Goal: Transaction & Acquisition: Download file/media

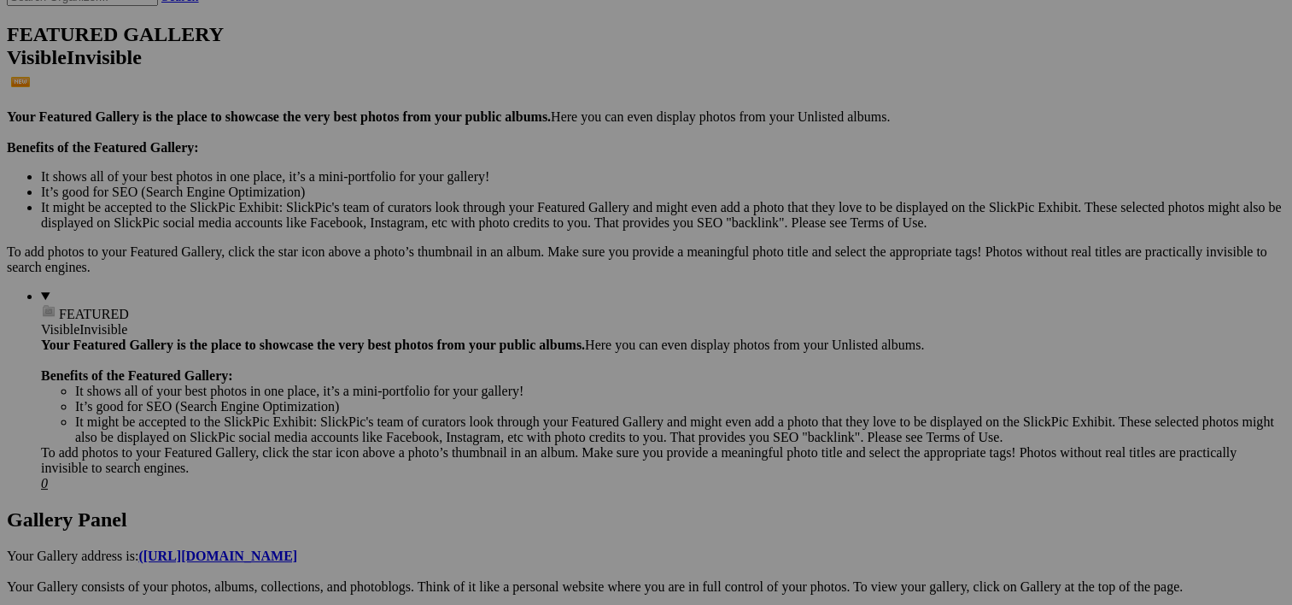
scroll to position [419, 0]
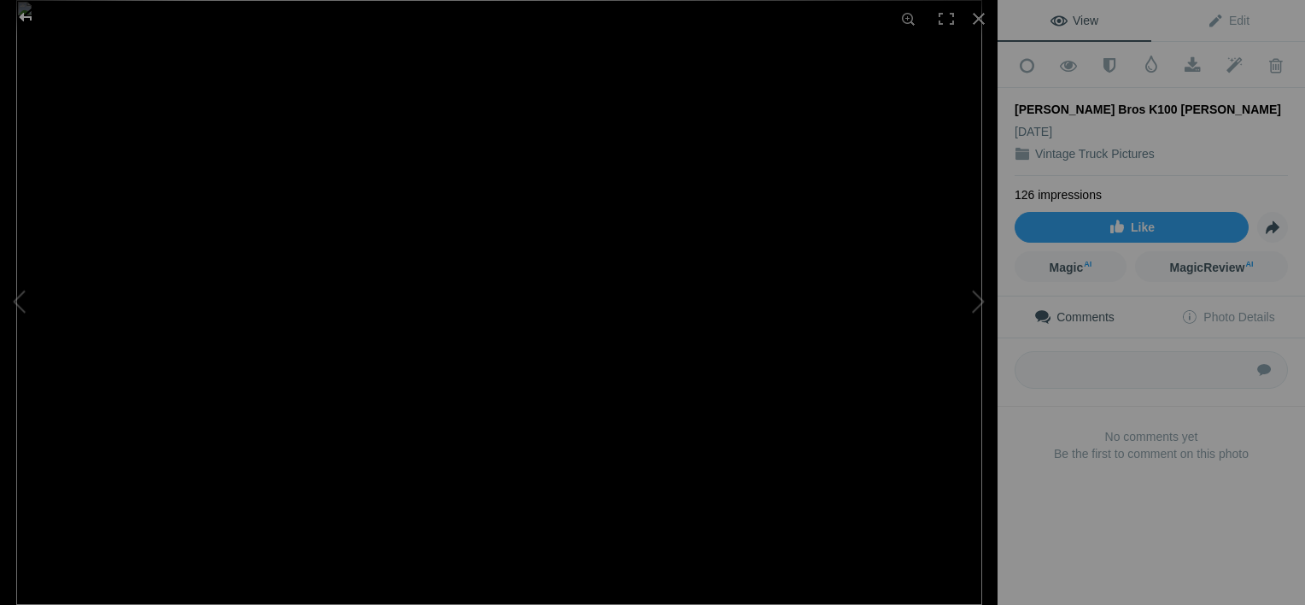
click at [22, 9] on div at bounding box center [25, 17] width 61 height 34
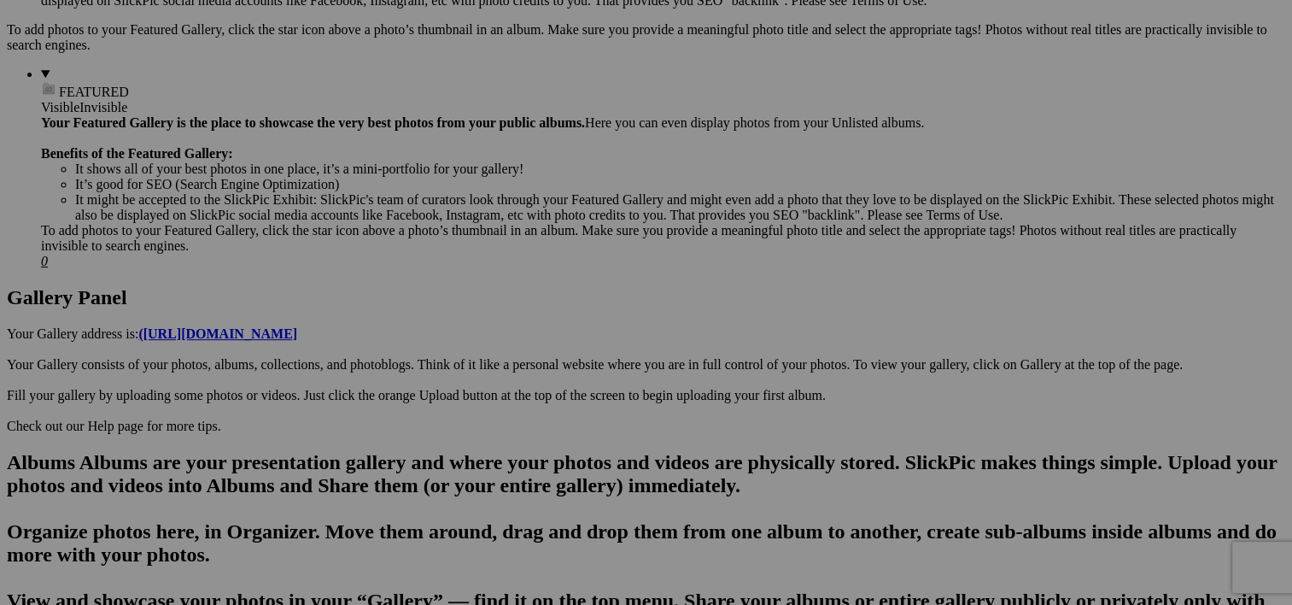
scroll to position [721, 0]
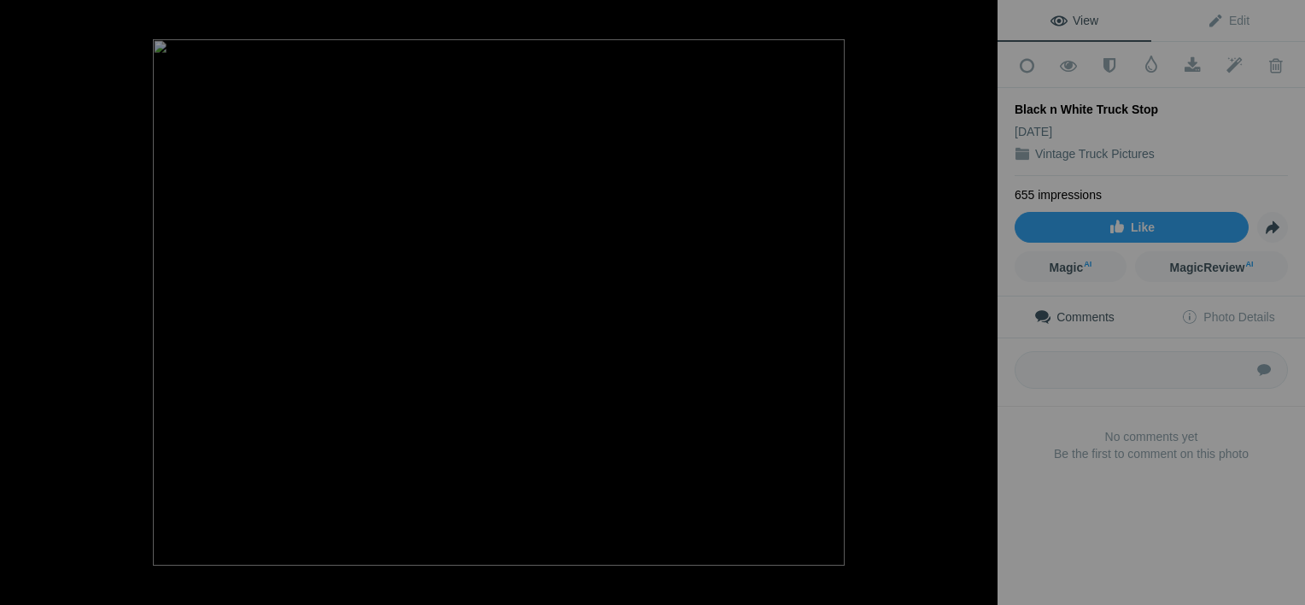
click at [977, 302] on button at bounding box center [933, 303] width 128 height 218
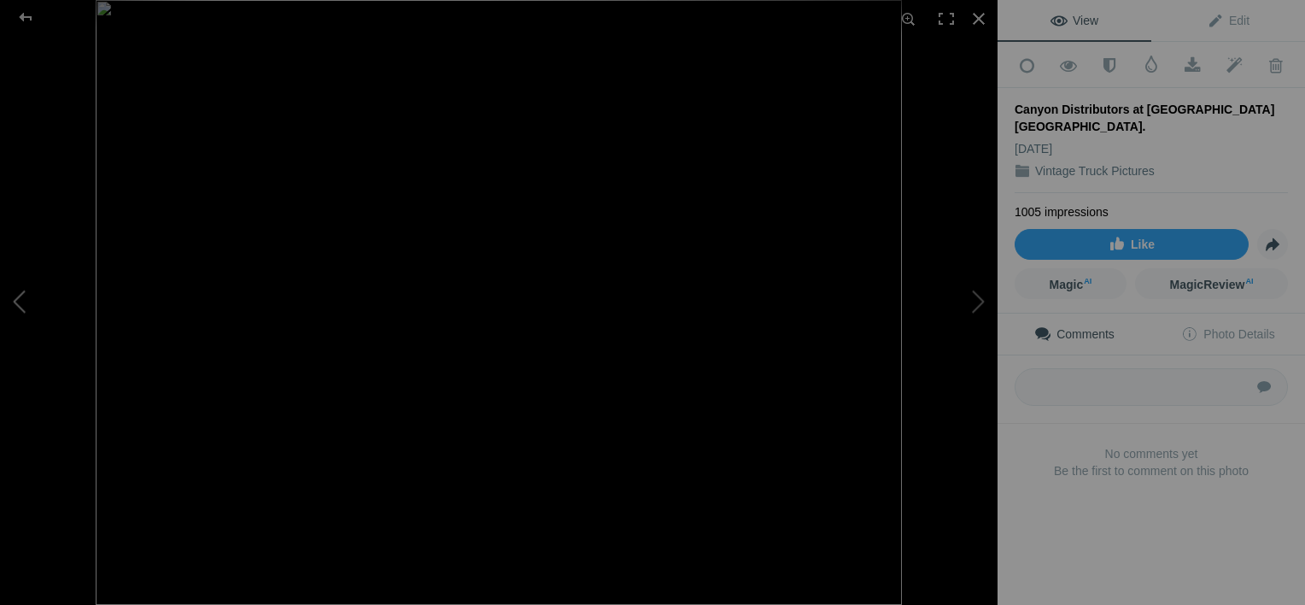
click at [20, 307] on button at bounding box center [64, 303] width 128 height 218
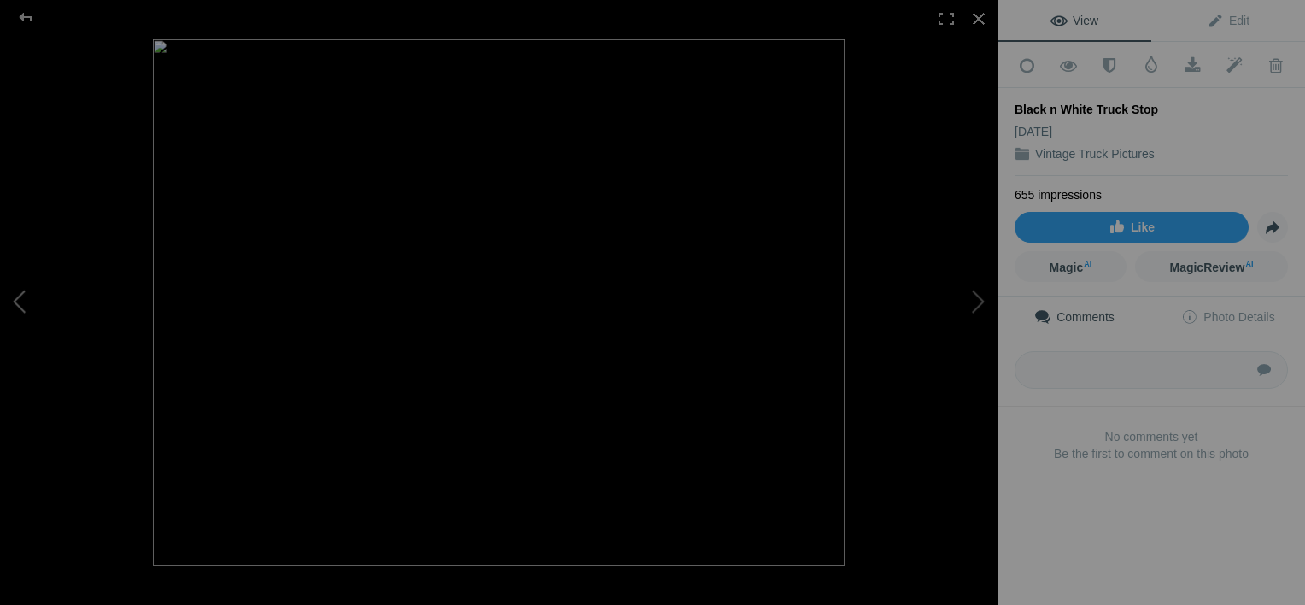
click at [20, 307] on button at bounding box center [64, 303] width 128 height 218
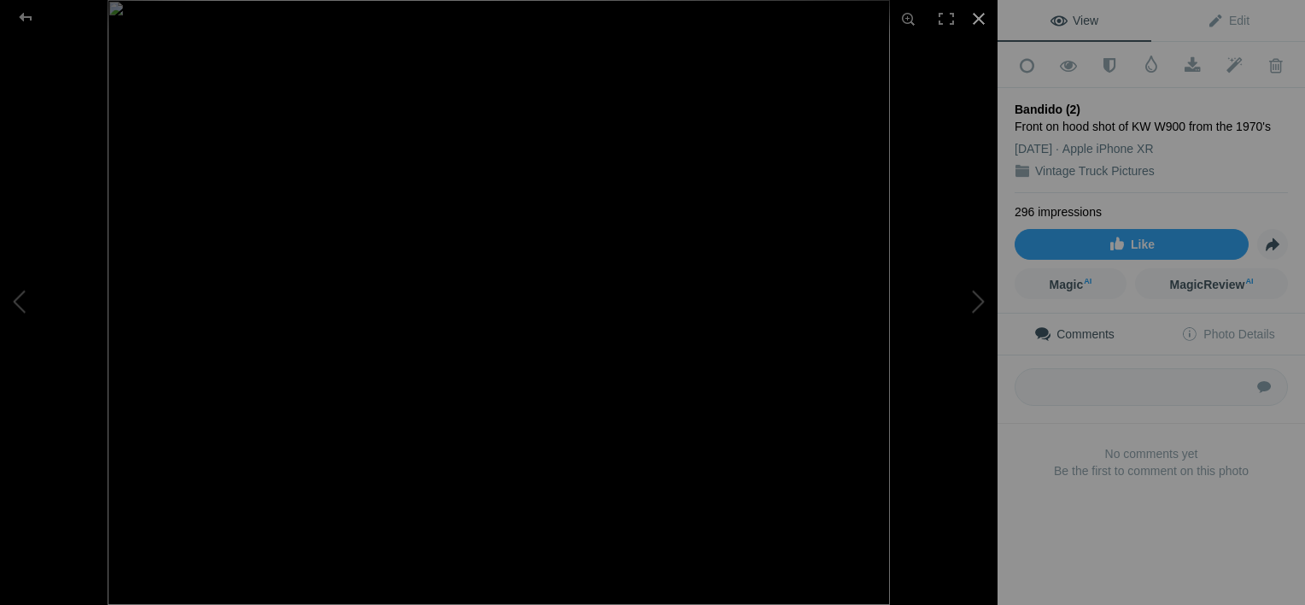
click at [977, 19] on div at bounding box center [979, 19] width 38 height 38
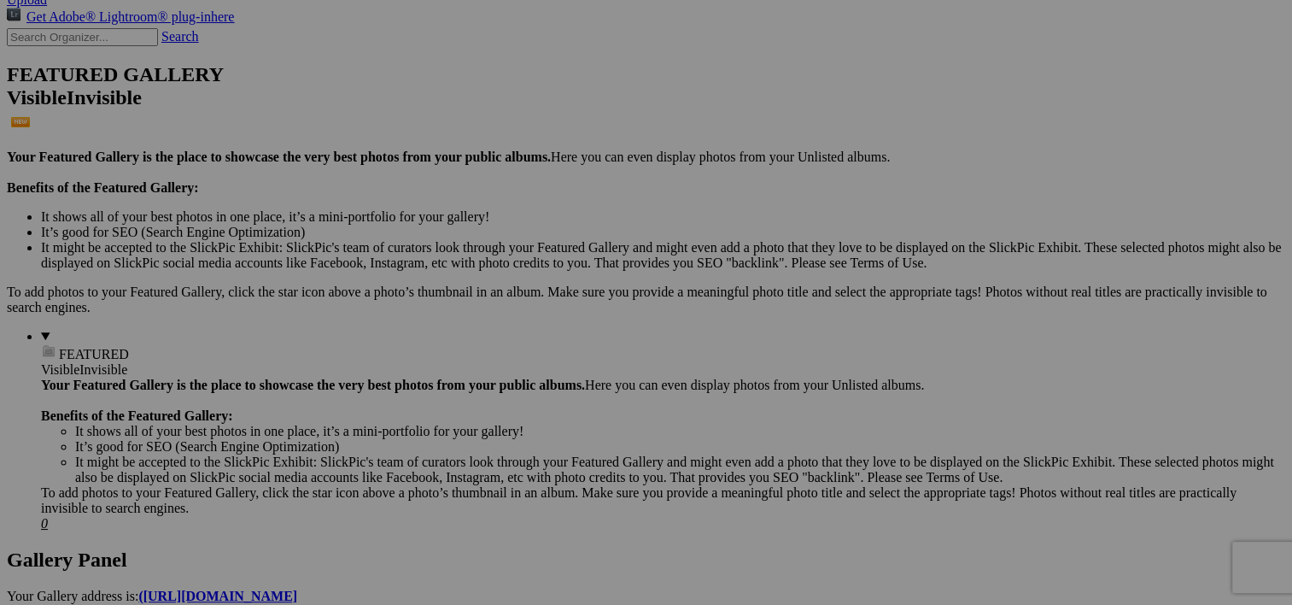
scroll to position [393, 0]
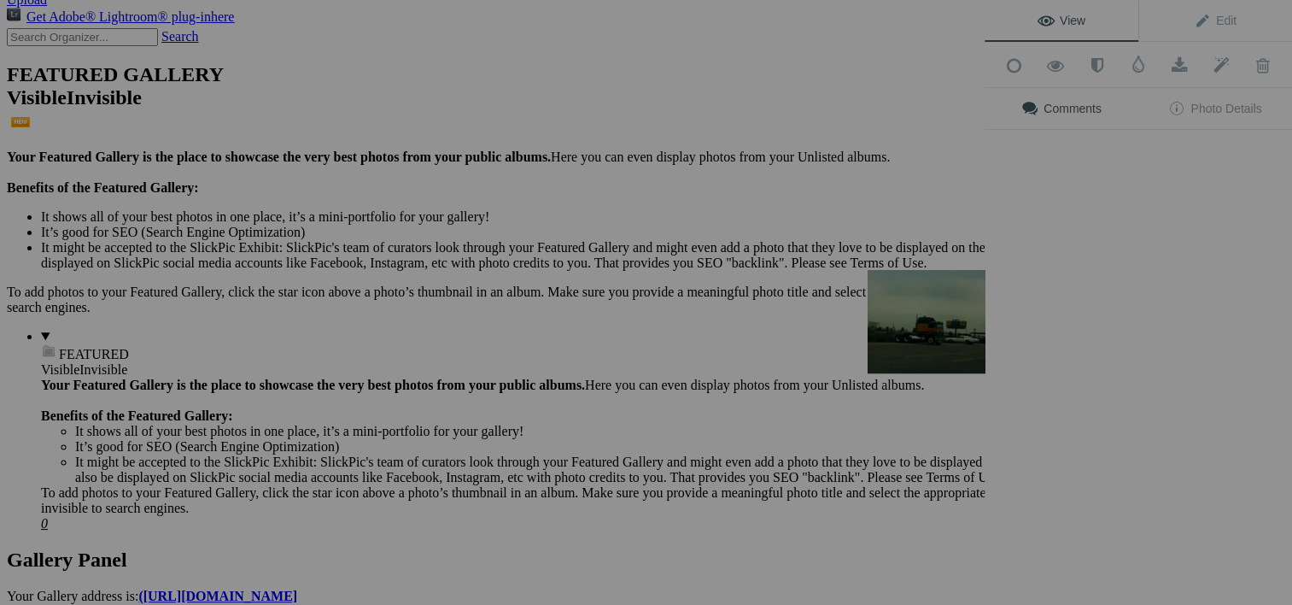
click at [907, 309] on button at bounding box center [921, 303] width 128 height 218
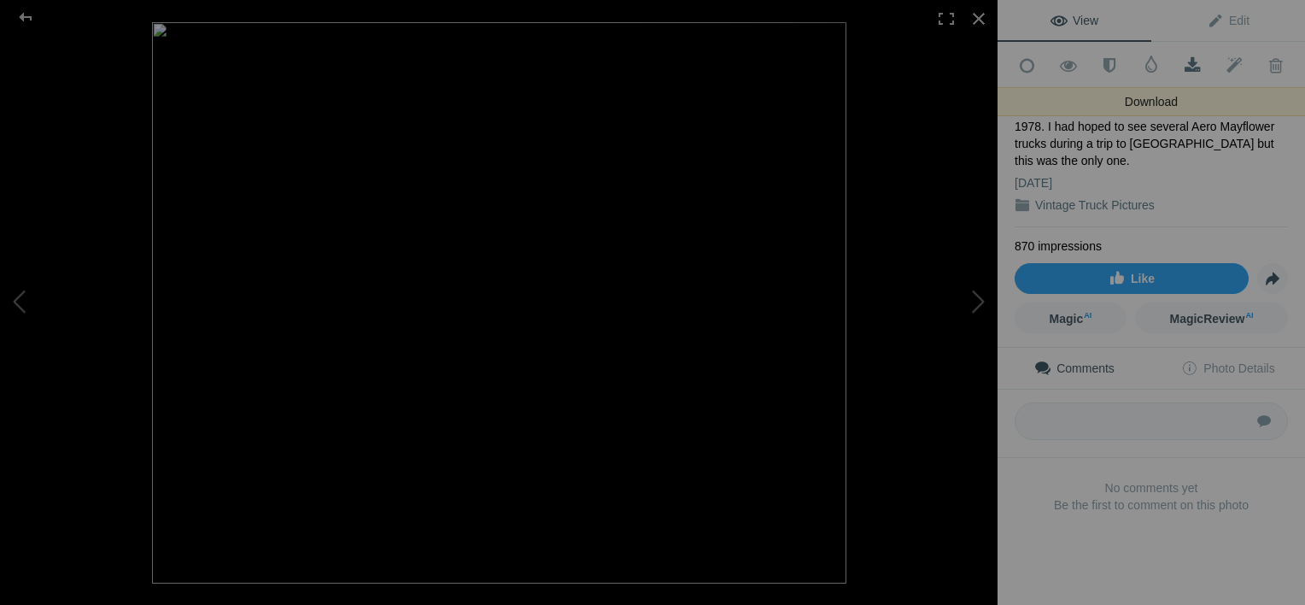
click at [1185, 61] on span at bounding box center [1193, 65] width 42 height 17
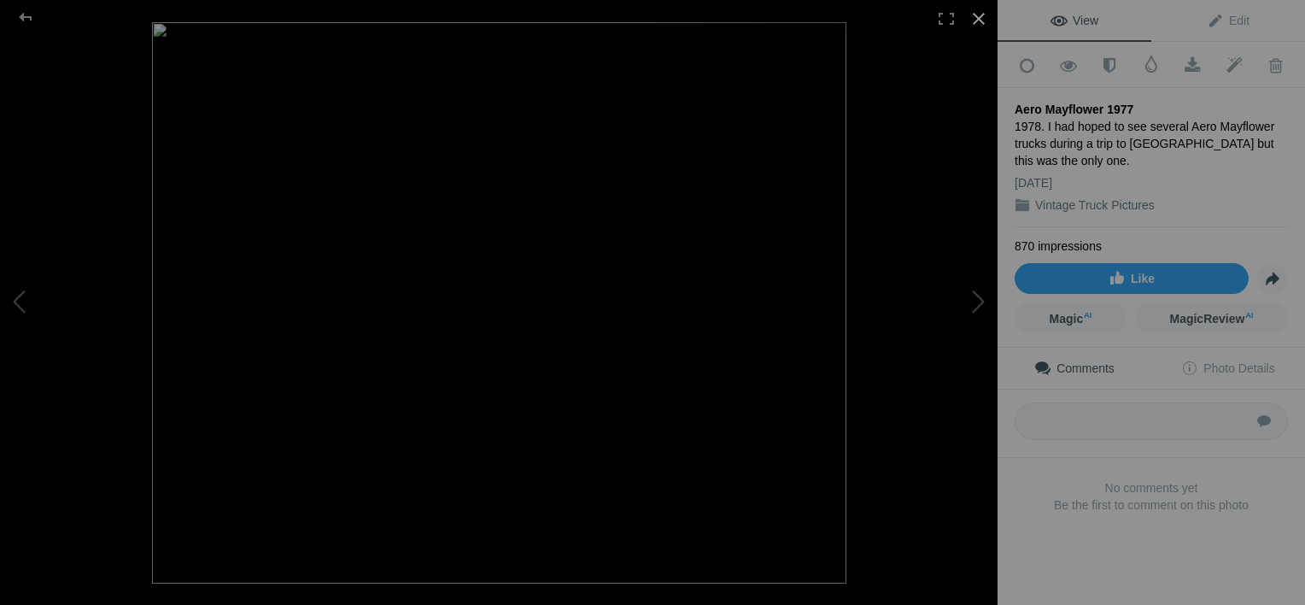
click at [980, 20] on div at bounding box center [979, 19] width 38 height 38
